Goal: Information Seeking & Learning: Check status

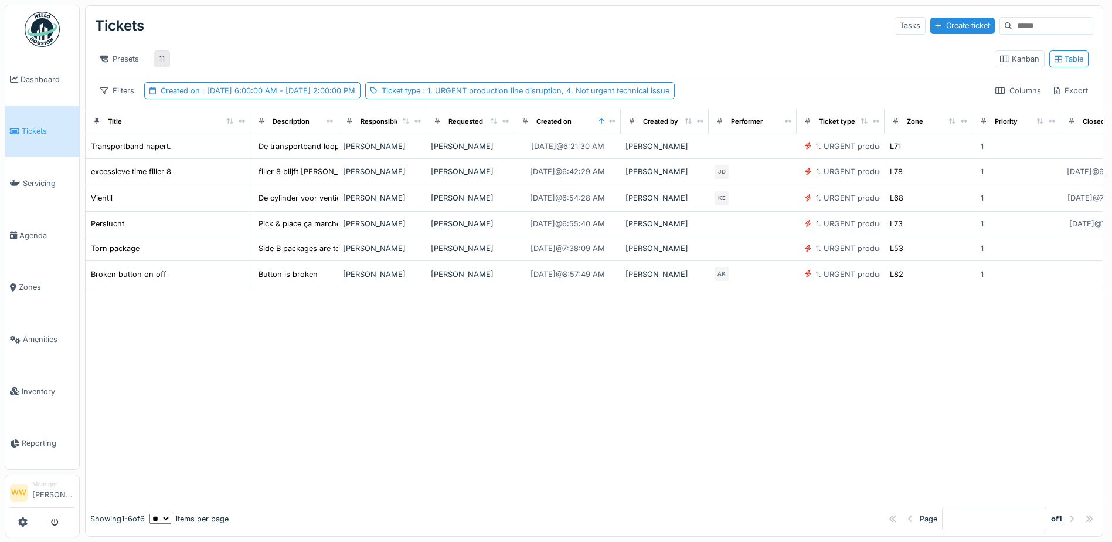
click at [157, 60] on div "11" at bounding box center [162, 58] width 16 height 17
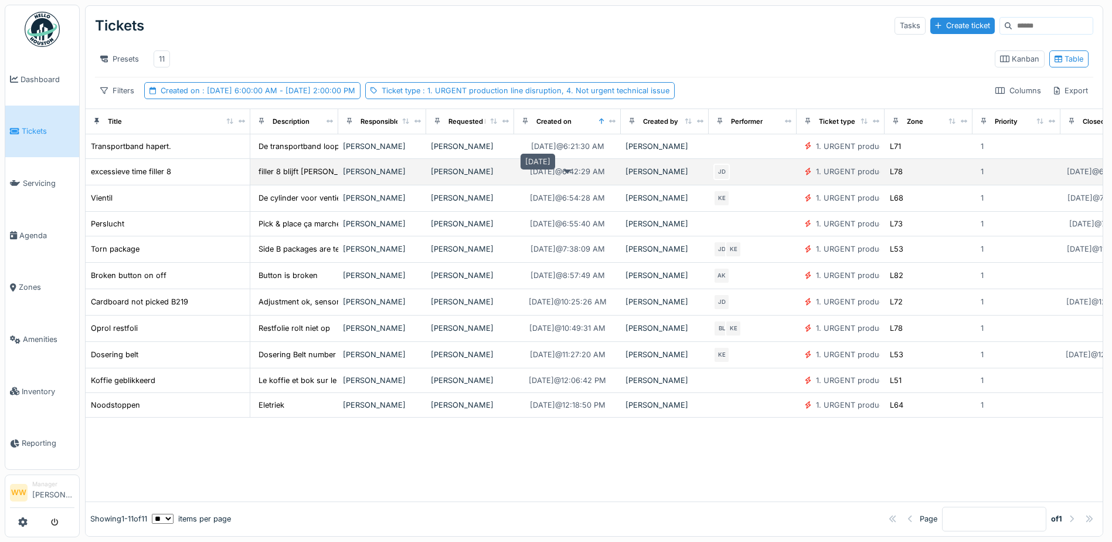
click at [609, 179] on div "[DATE] 6:42:29 AM" at bounding box center [567, 171] width 83 height 15
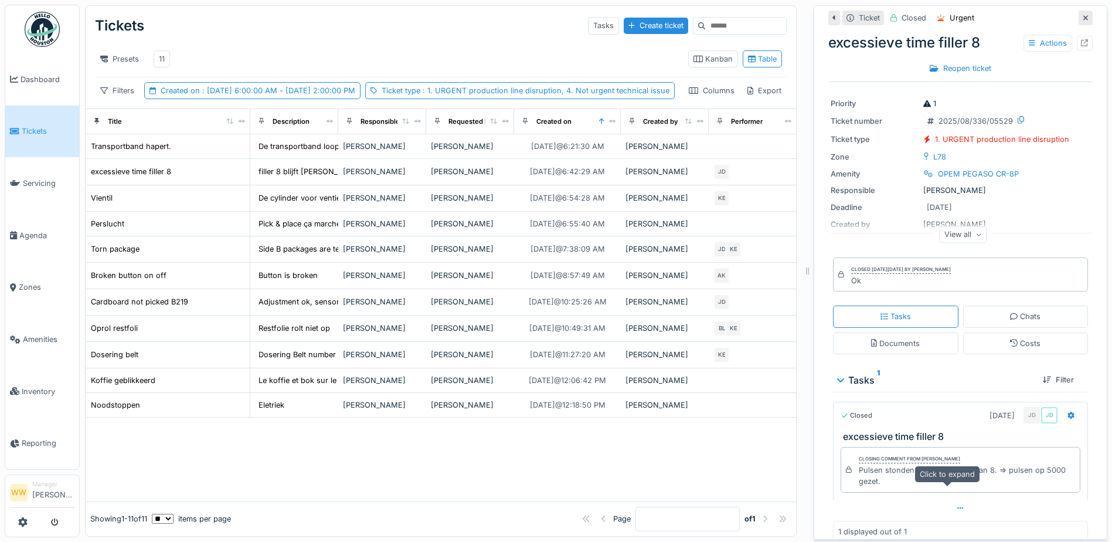
scroll to position [52, 0]
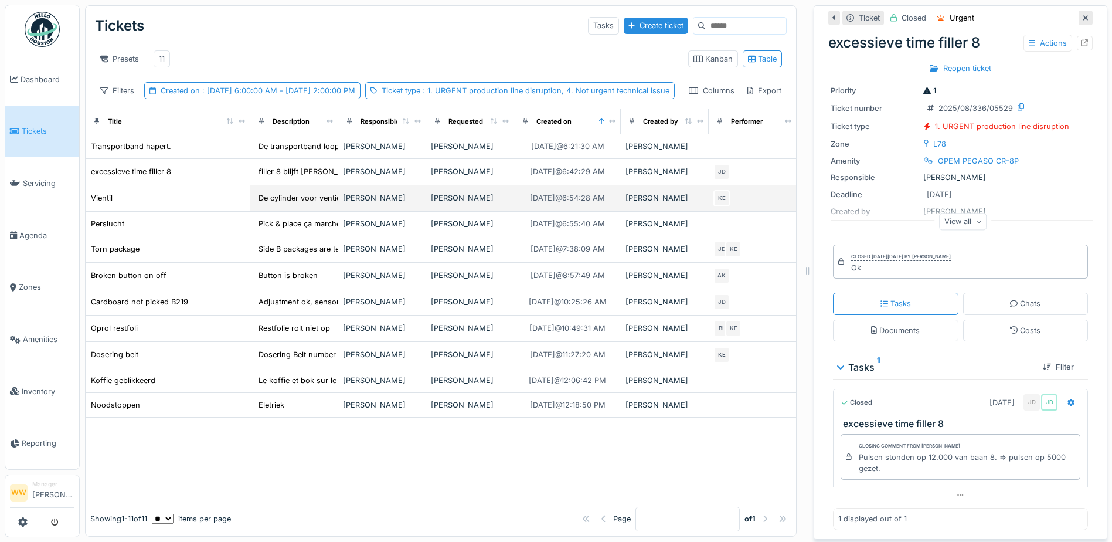
click at [465, 203] on div "[PERSON_NAME]" at bounding box center [470, 197] width 79 height 11
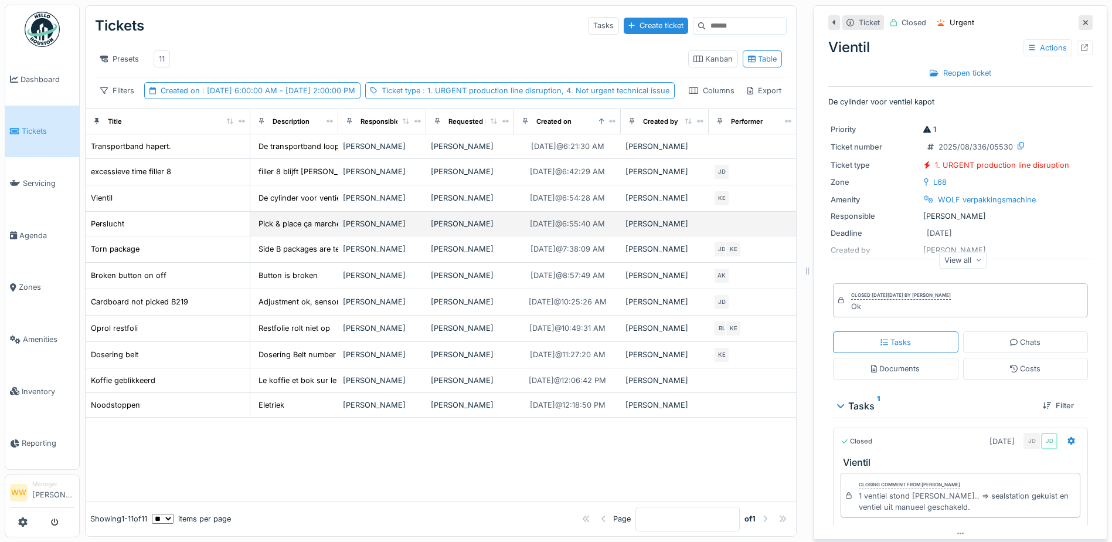
click at [495, 229] on div "[PERSON_NAME]" at bounding box center [470, 223] width 79 height 11
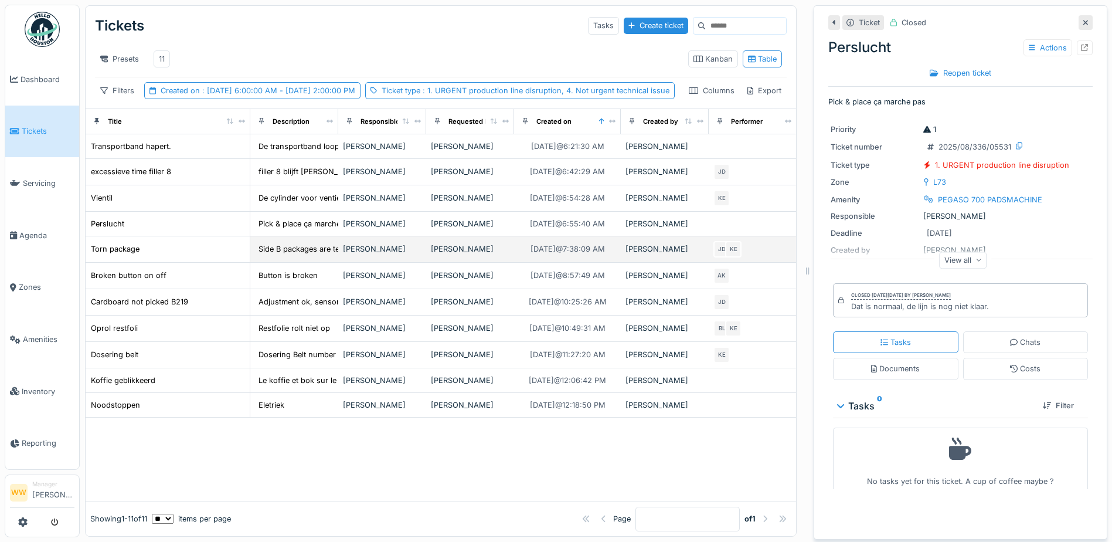
click at [492, 254] on div "[PERSON_NAME]" at bounding box center [470, 248] width 79 height 11
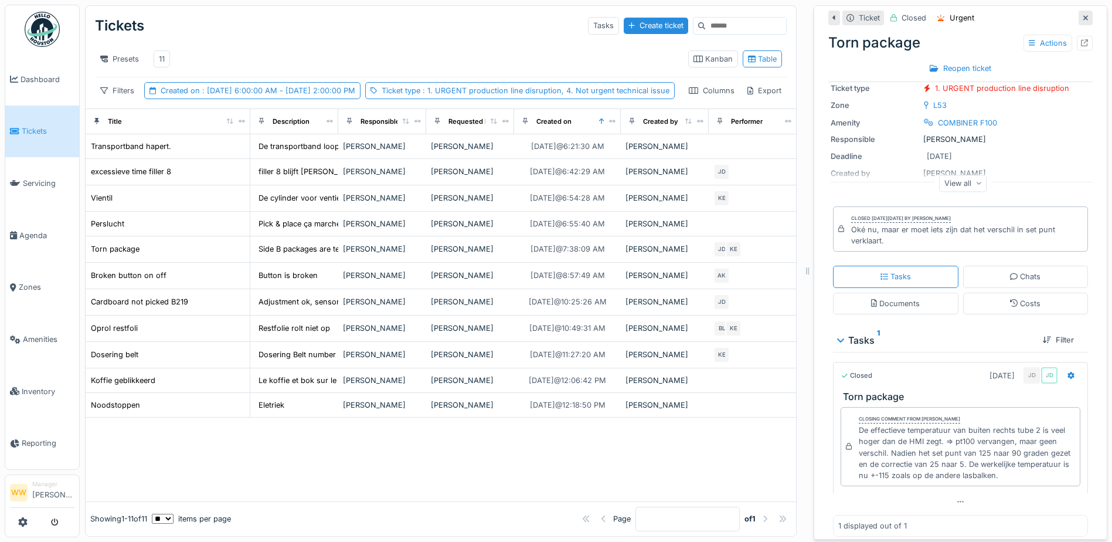
scroll to position [86, 0]
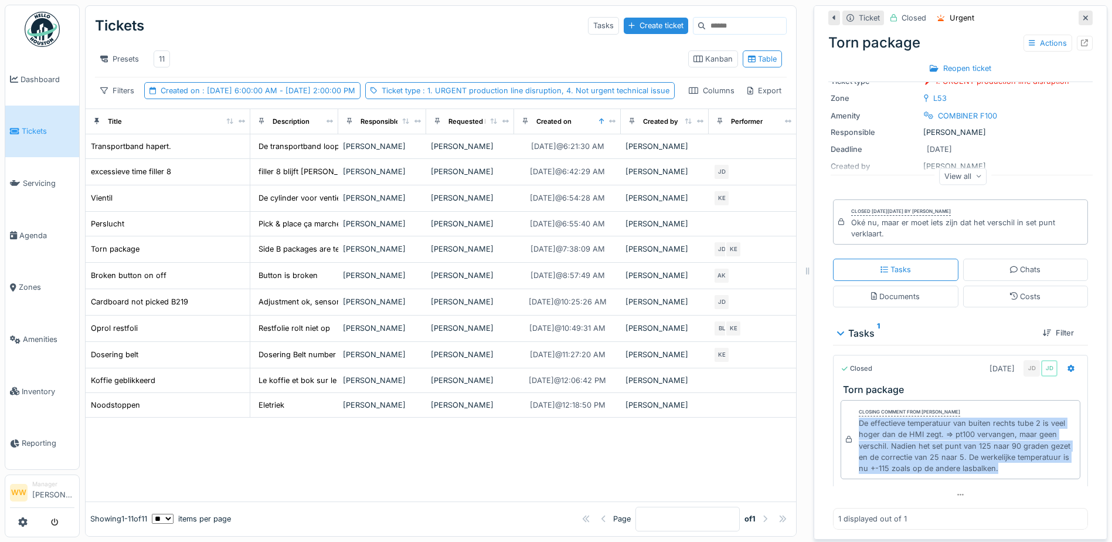
drag, startPoint x: 850, startPoint y: 420, endPoint x: 1047, endPoint y: 474, distance: 204.7
click at [1047, 474] on div "Closing comment from Jasper De wit De effectieve temperatuur van buiten rechts …" at bounding box center [961, 439] width 240 height 79
copy div "De effectieve temperatuur van buiten rechts tube 2 is veel hoger dan de HMI zeg…"
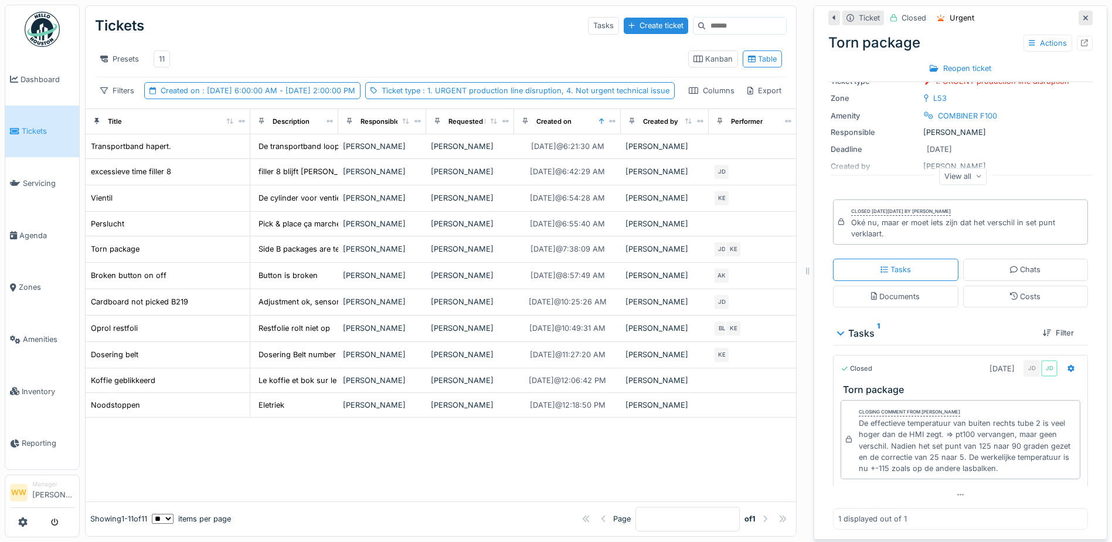
click at [955, 175] on div "View all" at bounding box center [963, 176] width 48 height 17
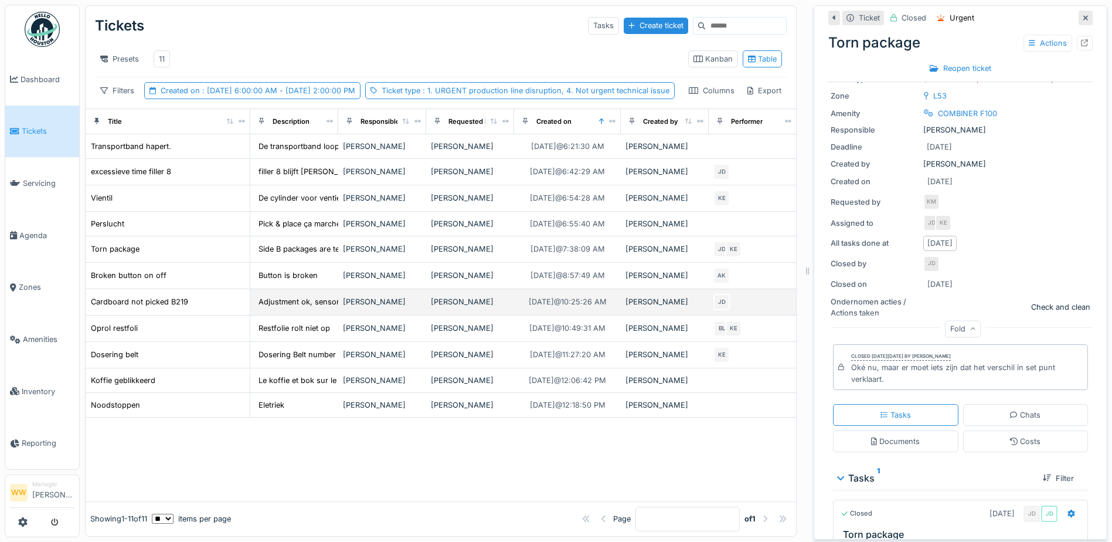
click at [467, 307] on div "[PERSON_NAME]" at bounding box center [470, 301] width 79 height 11
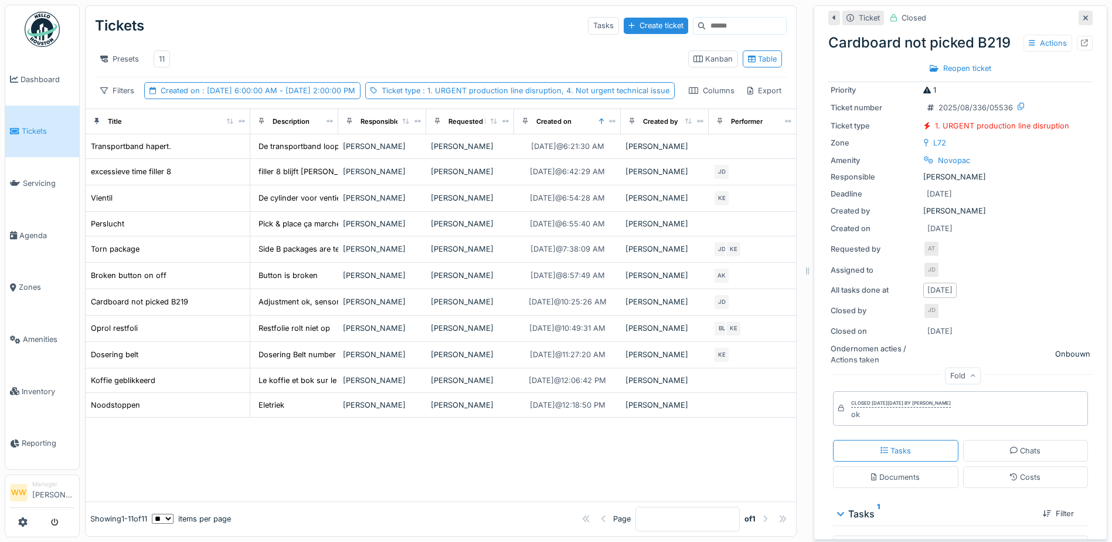
scroll to position [59, 0]
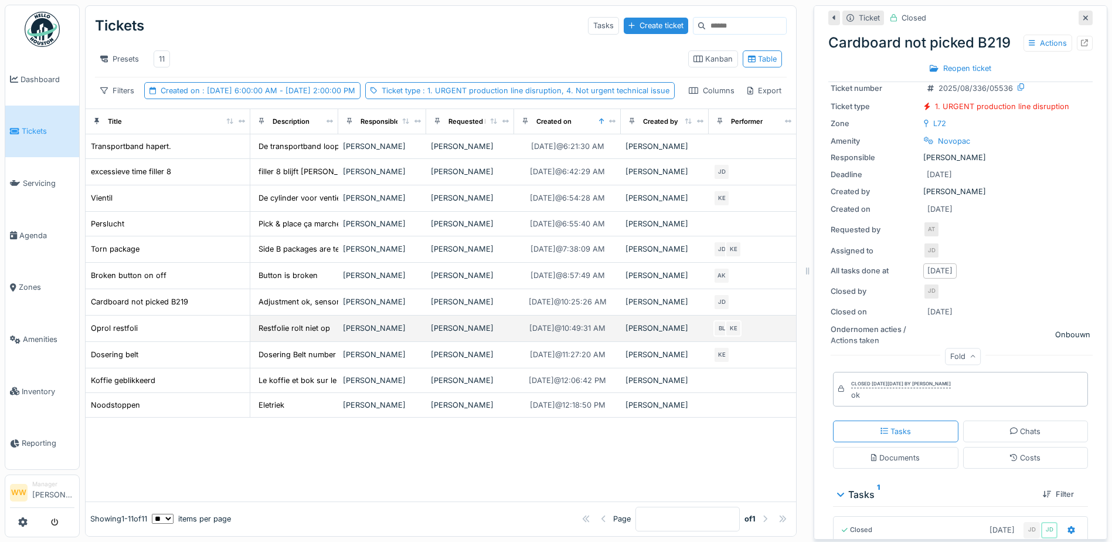
click at [480, 342] on td "[PERSON_NAME]" at bounding box center [470, 328] width 88 height 26
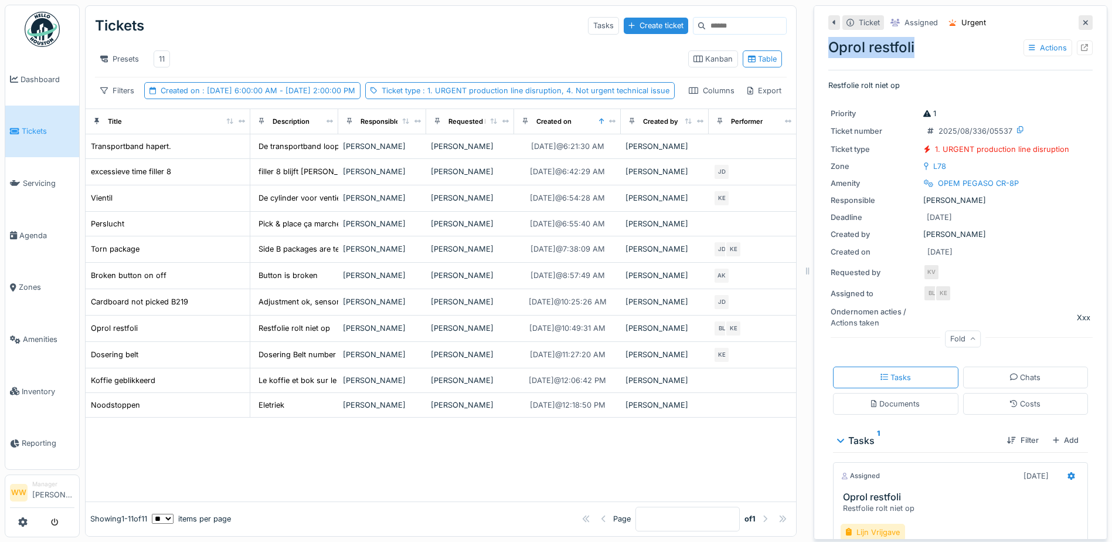
drag, startPoint x: 821, startPoint y: 39, endPoint x: 915, endPoint y: 42, distance: 93.8
click at [915, 42] on div "Oprol restfoli Actions" at bounding box center [960, 47] width 264 height 21
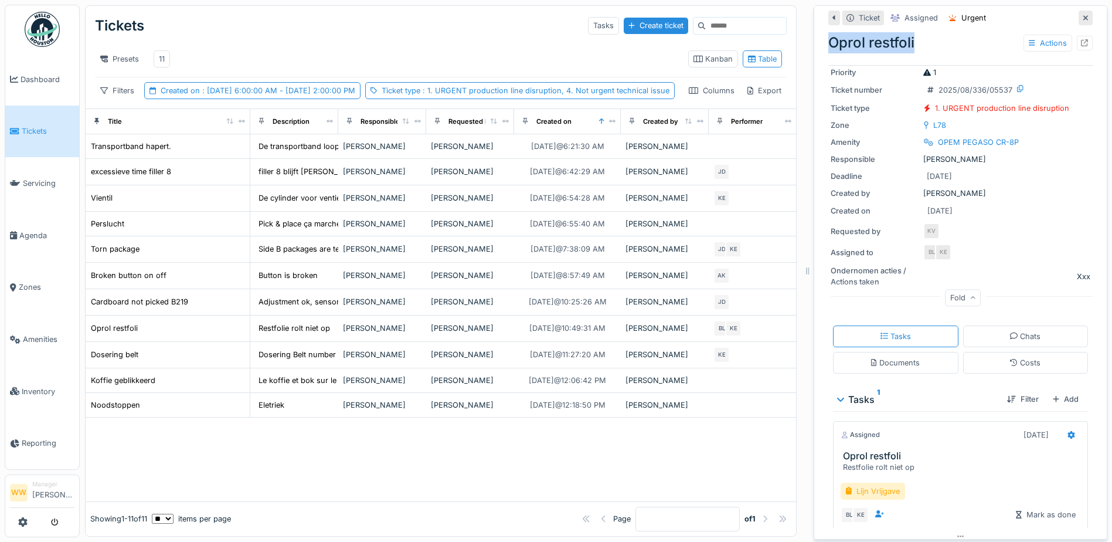
scroll to position [83, 0]
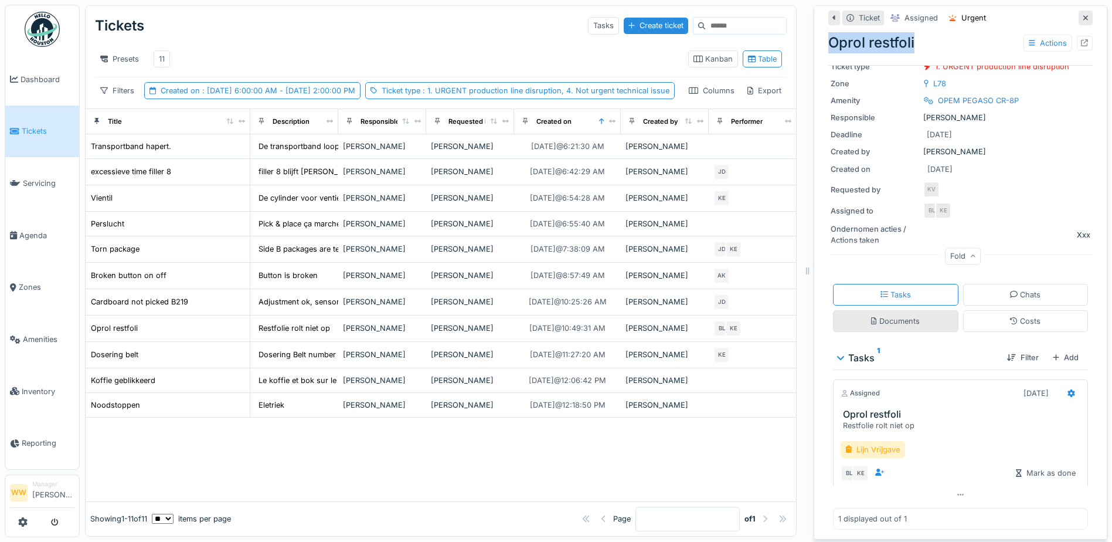
click at [898, 322] on div "Documents" at bounding box center [895, 320] width 49 height 11
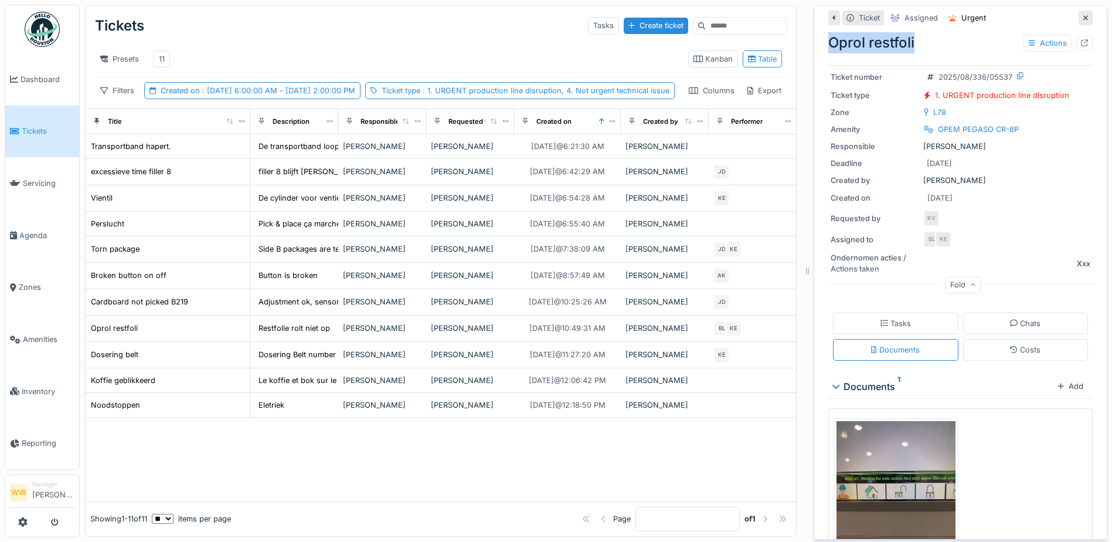
scroll to position [127, 0]
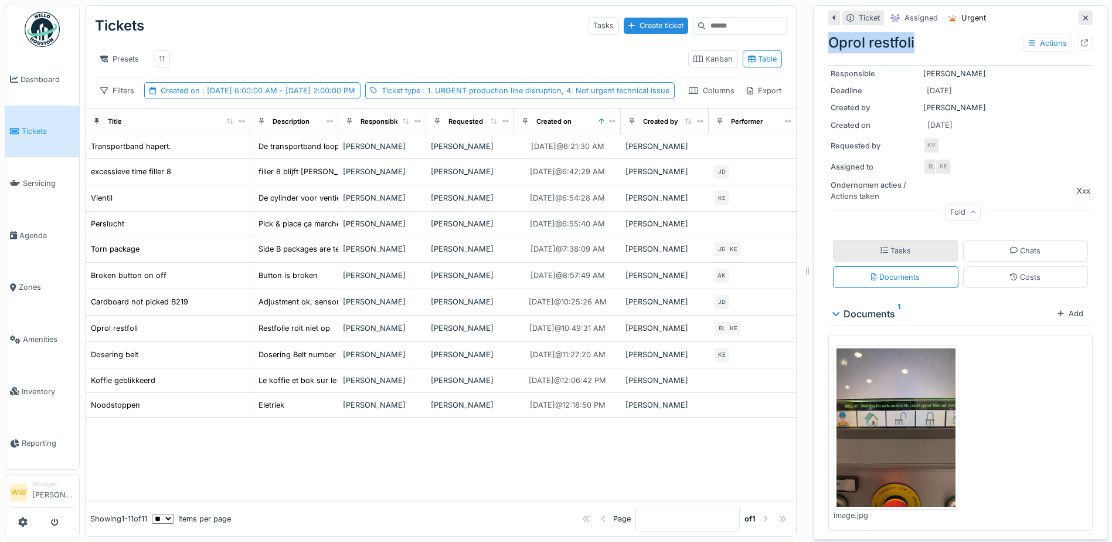
click at [880, 240] on div "Tasks" at bounding box center [895, 251] width 125 height 22
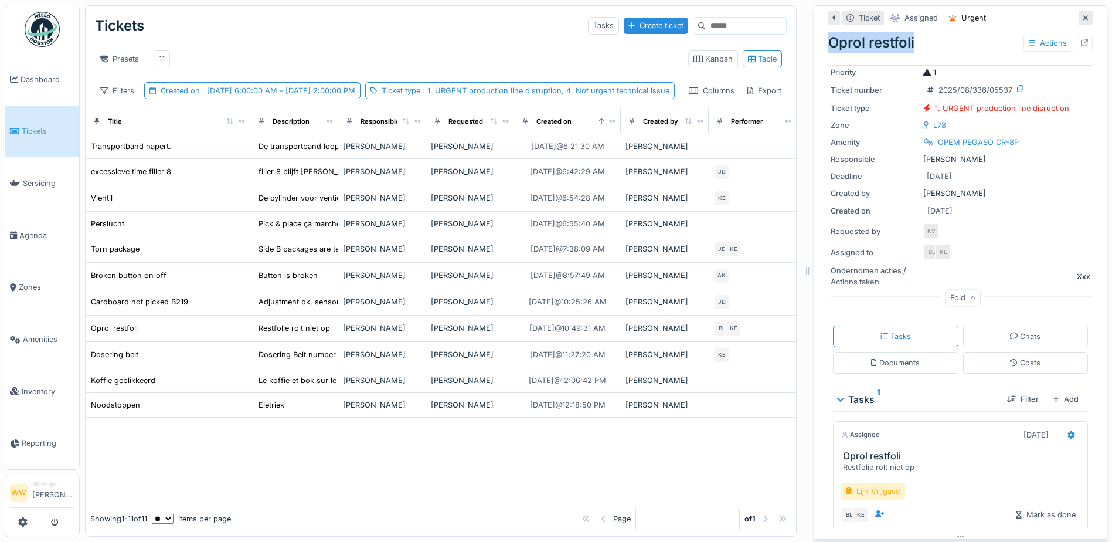
scroll to position [0, 0]
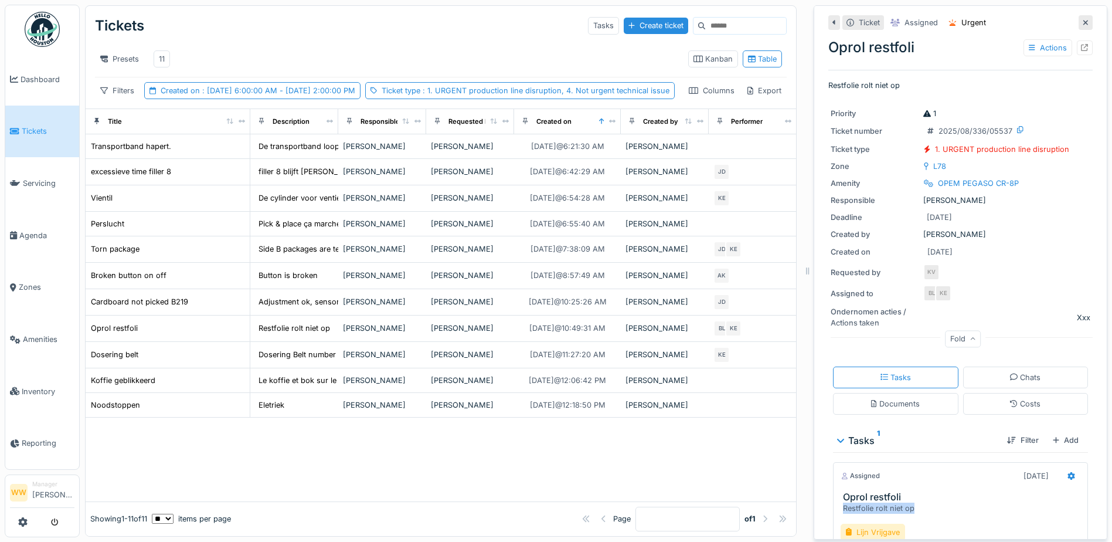
drag, startPoint x: 917, startPoint y: 500, endPoint x: 835, endPoint y: 498, distance: 82.1
click at [843, 502] on div "Restfolie rolt niet op" at bounding box center [963, 507] width 240 height 11
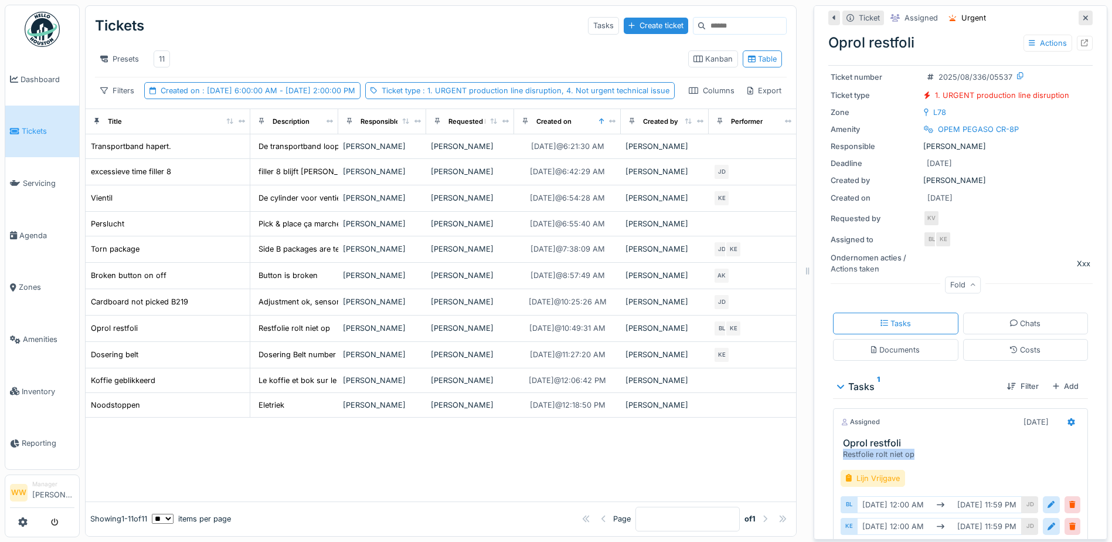
scroll to position [83, 0]
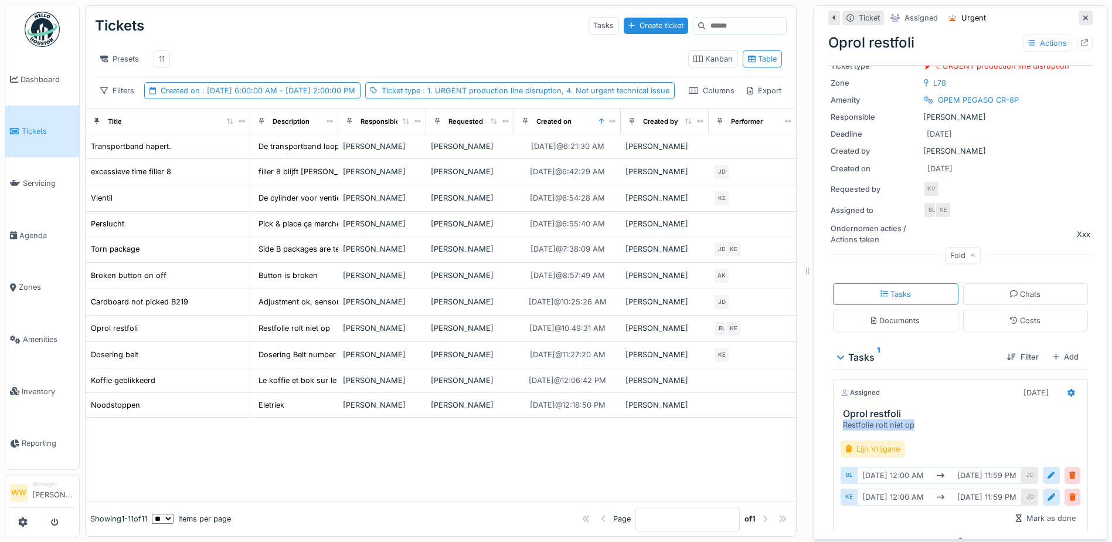
copy div "Restfolie rolt niet op"
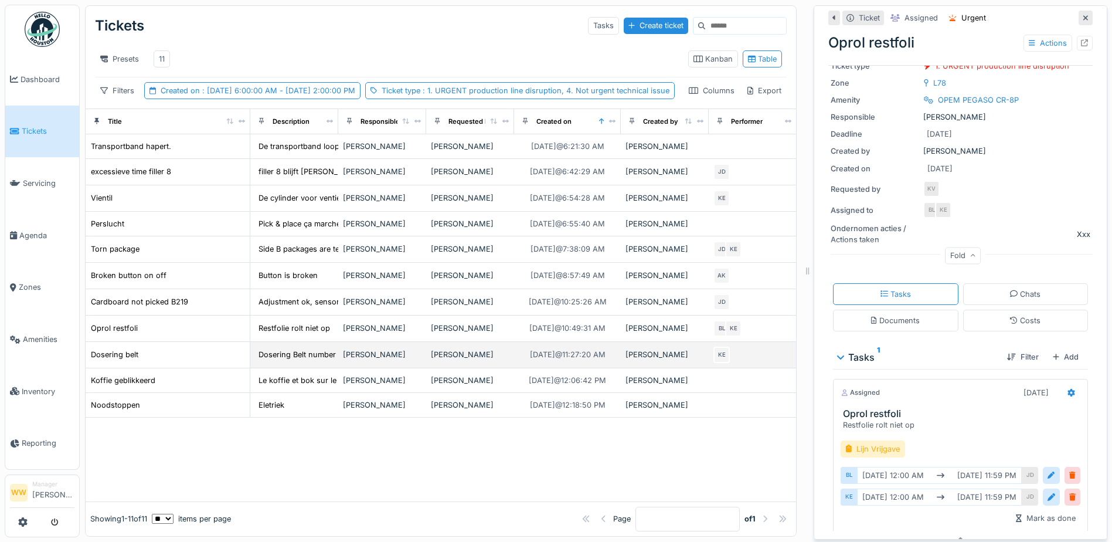
click at [475, 360] on div "[PERSON_NAME]" at bounding box center [470, 354] width 79 height 11
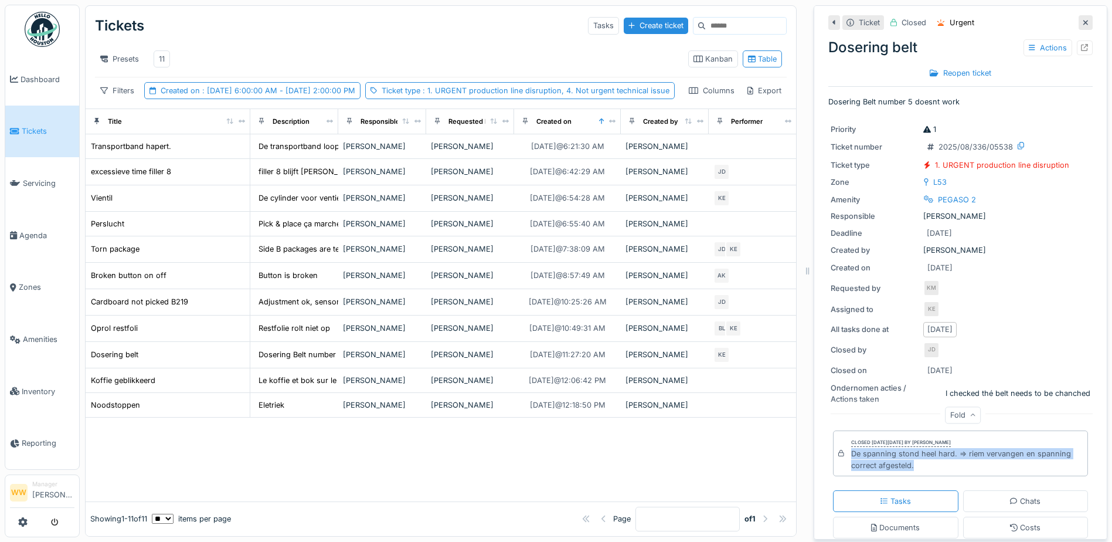
drag, startPoint x: 844, startPoint y: 444, endPoint x: 909, endPoint y: 458, distance: 66.6
click at [909, 458] on div "De spanning stond heel hard. => riem vervangen en spanning correct afgesteld." at bounding box center [967, 459] width 232 height 22
copy div "De spanning stond heel hard. => riem vervangen en spanning correct afgesteld."
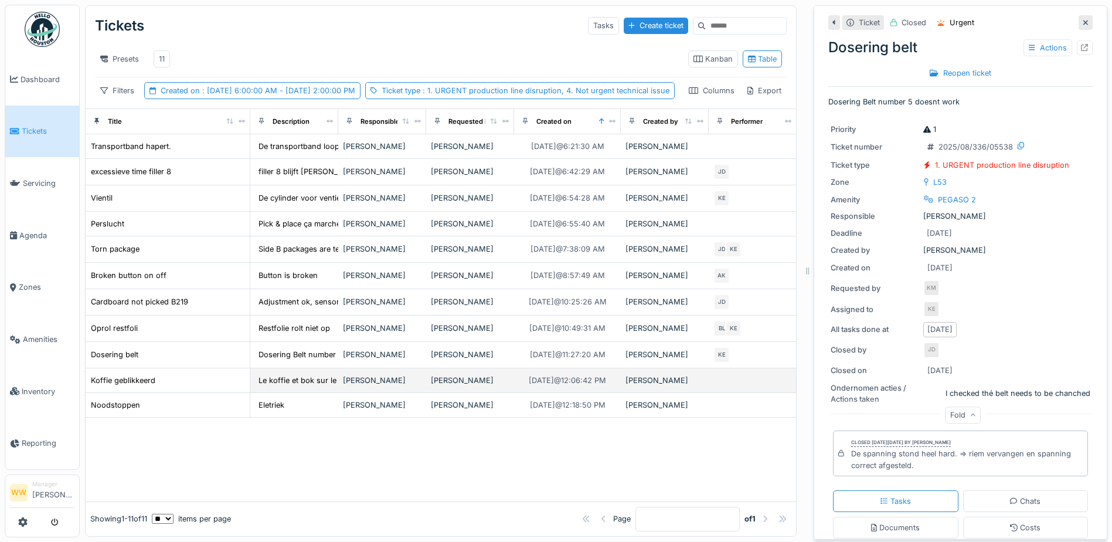
click at [469, 386] on div "[PERSON_NAME]" at bounding box center [470, 380] width 79 height 11
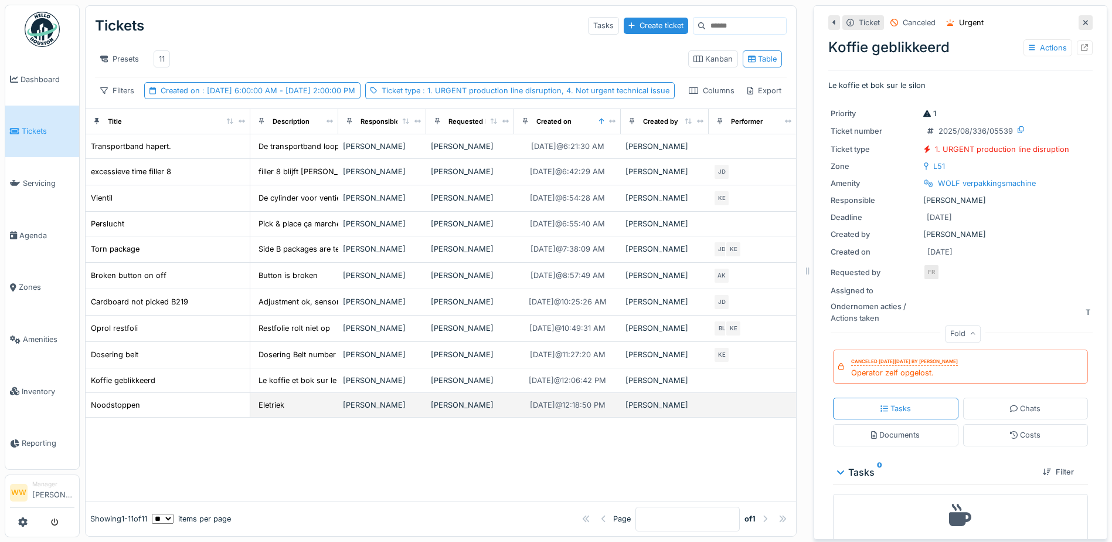
click at [397, 410] on div "[PERSON_NAME]" at bounding box center [382, 404] width 79 height 11
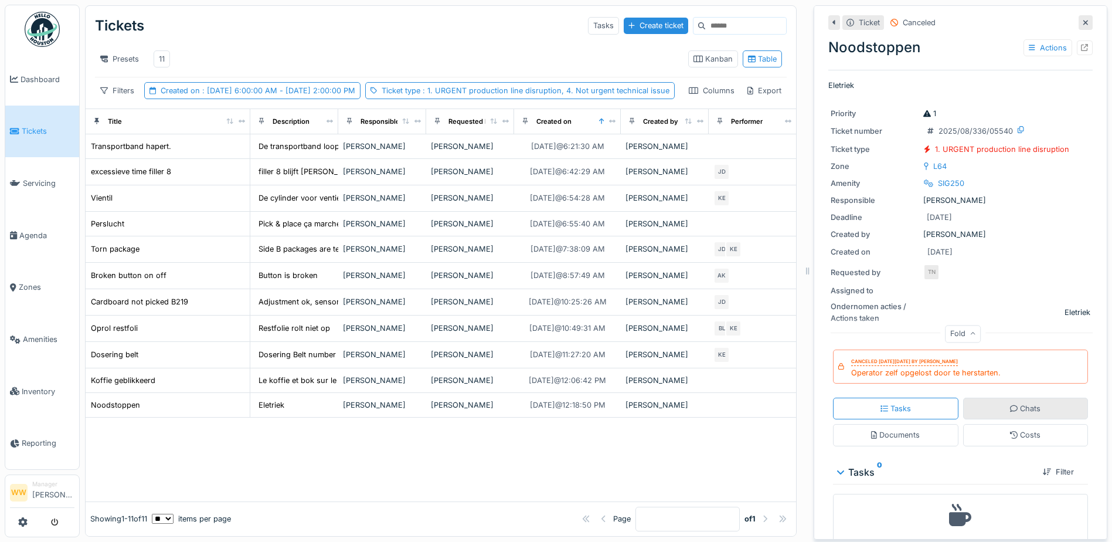
scroll to position [33, 0]
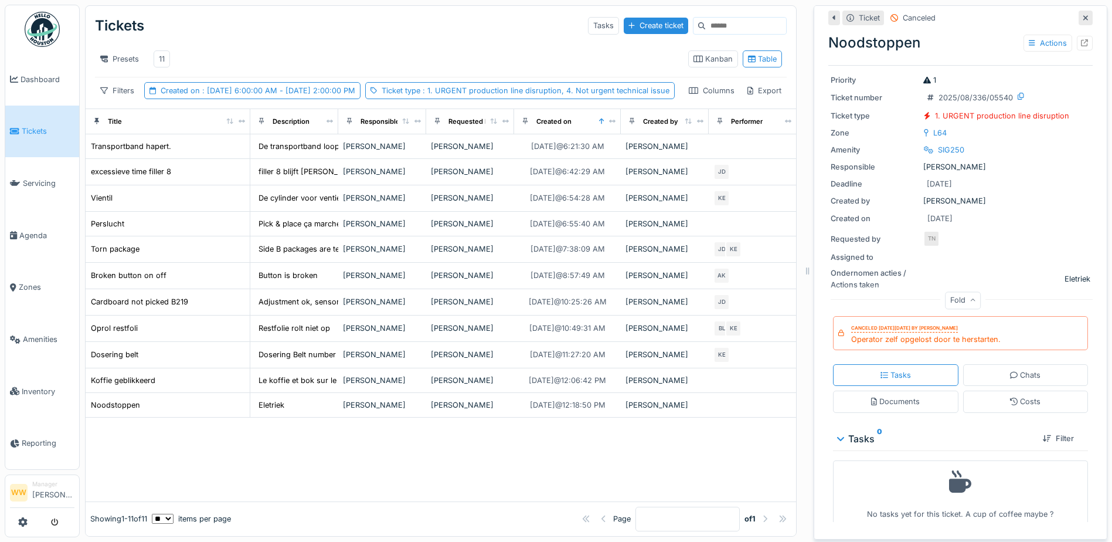
click at [947, 292] on div "Fold" at bounding box center [963, 300] width 36 height 17
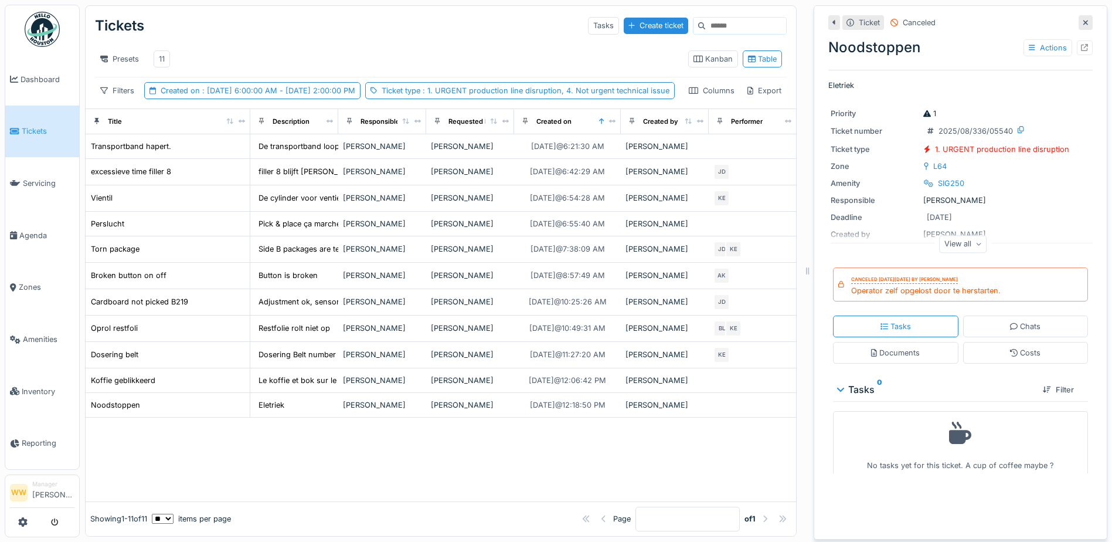
click at [940, 240] on div "View all" at bounding box center [963, 244] width 48 height 17
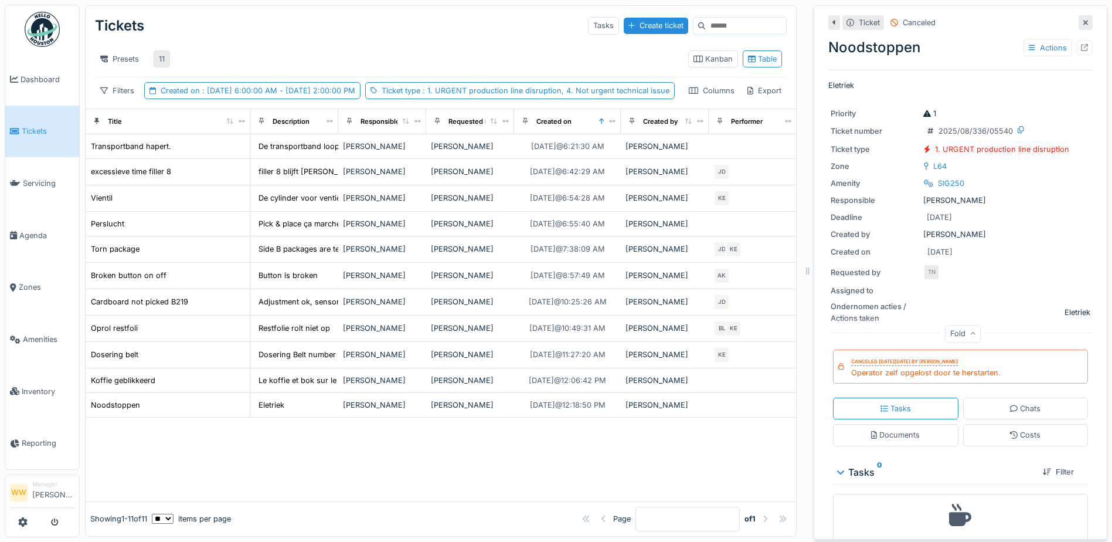
click at [165, 53] on div "11" at bounding box center [162, 58] width 6 height 11
click at [158, 50] on div "11" at bounding box center [162, 58] width 16 height 17
